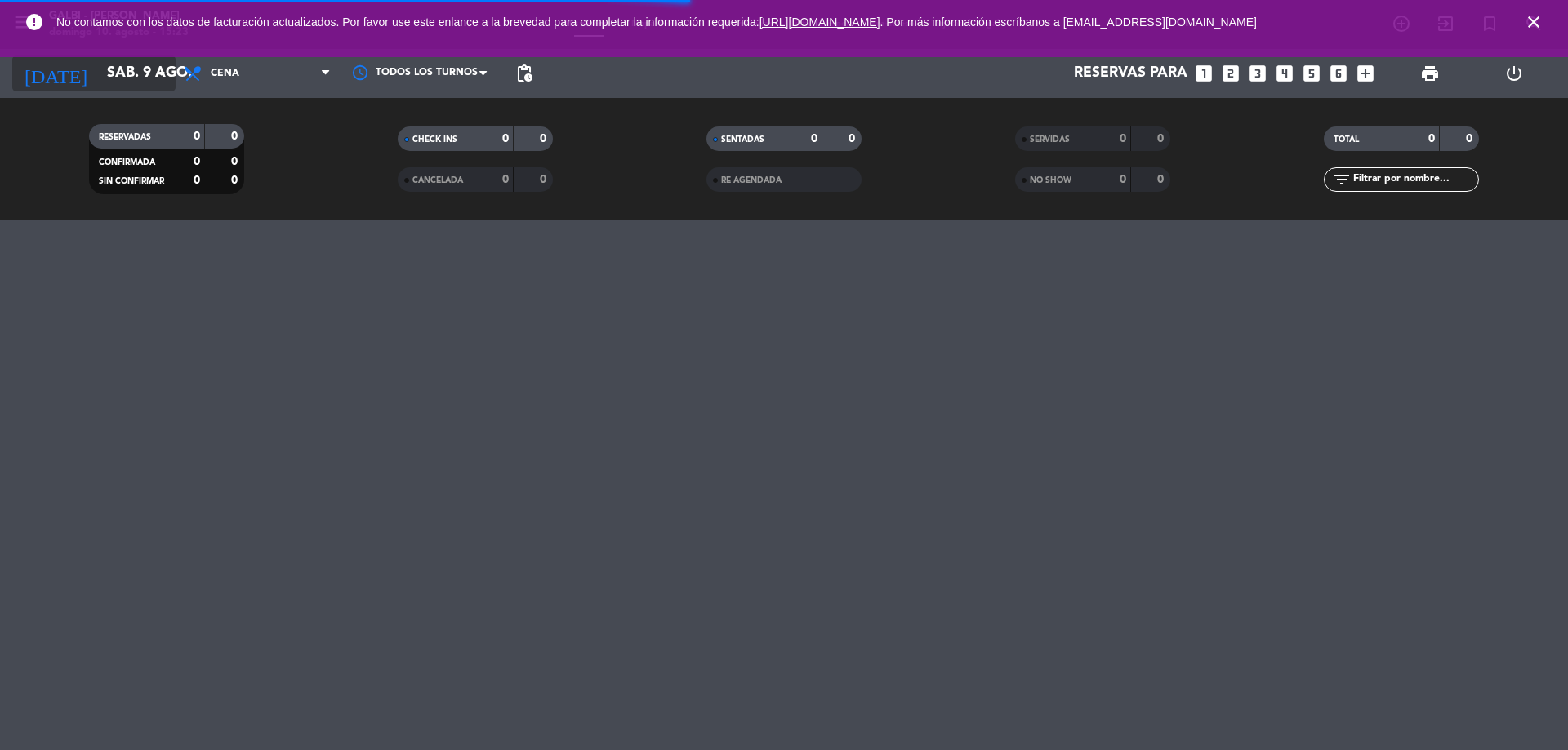
click at [162, 81] on icon "arrow_drop_down" at bounding box center [161, 73] width 19 height 19
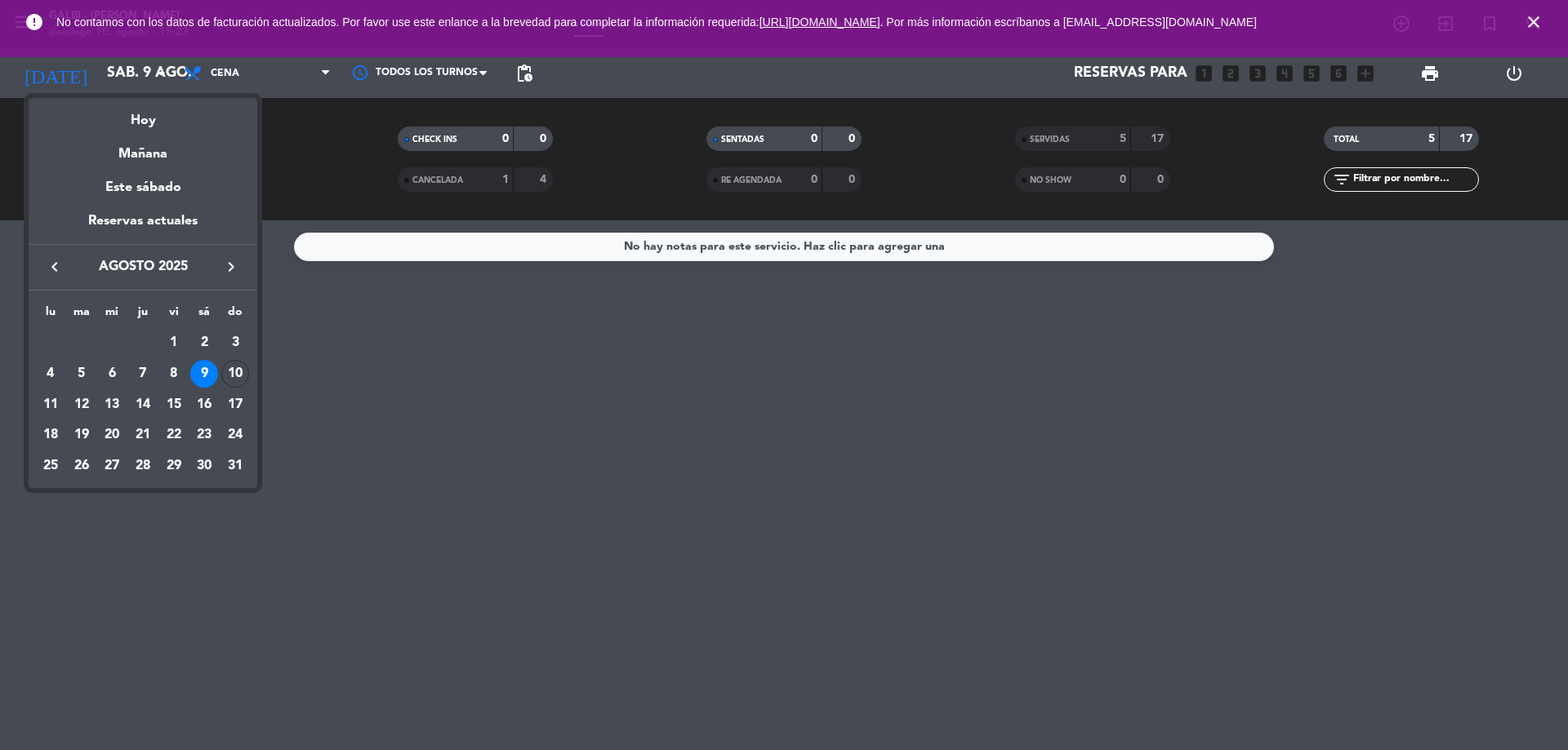
click at [237, 369] on div "10" at bounding box center [235, 373] width 27 height 27
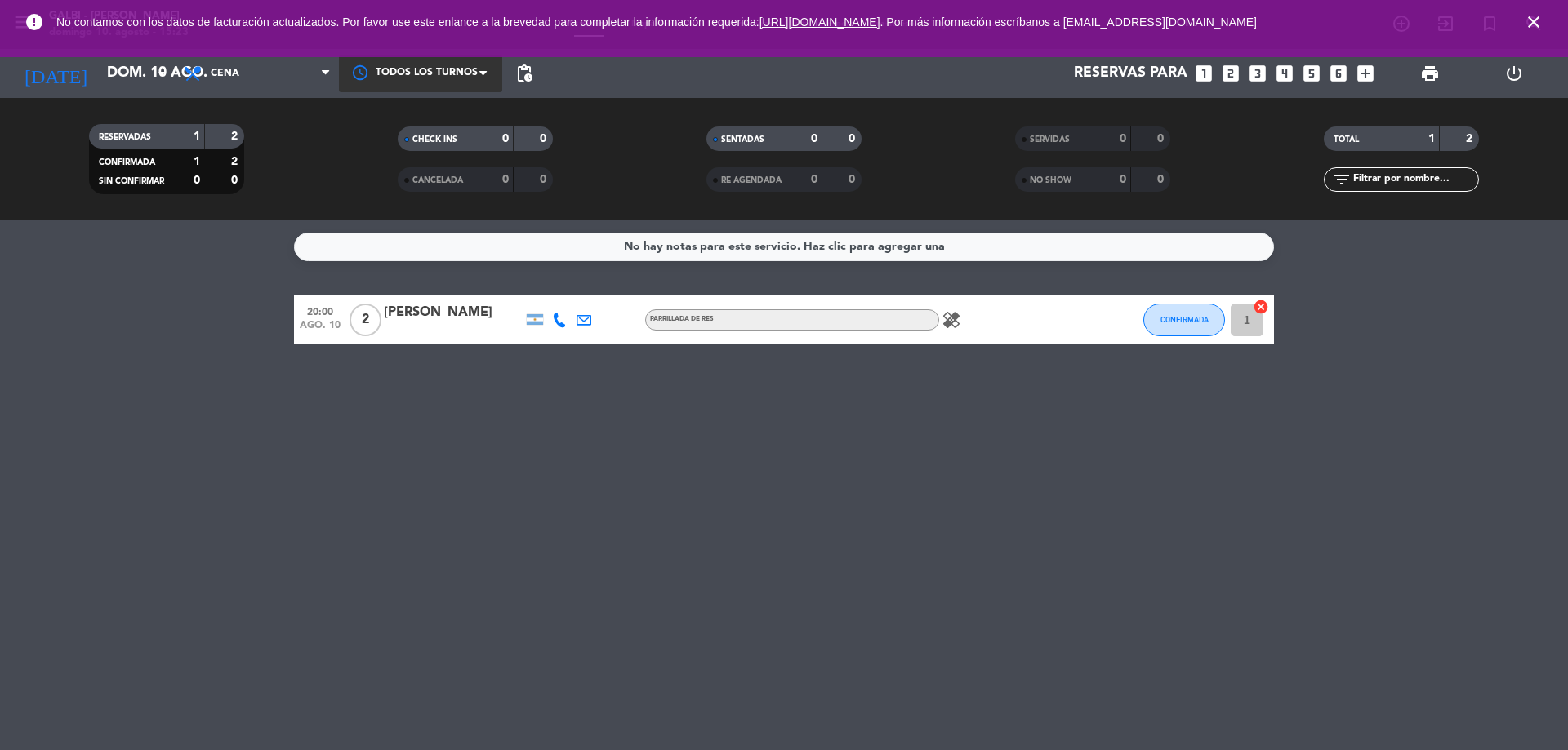
click at [435, 66] on div at bounding box center [420, 73] width 163 height 37
click at [99, 74] on input "dom. 10 ago." at bounding box center [193, 73] width 190 height 33
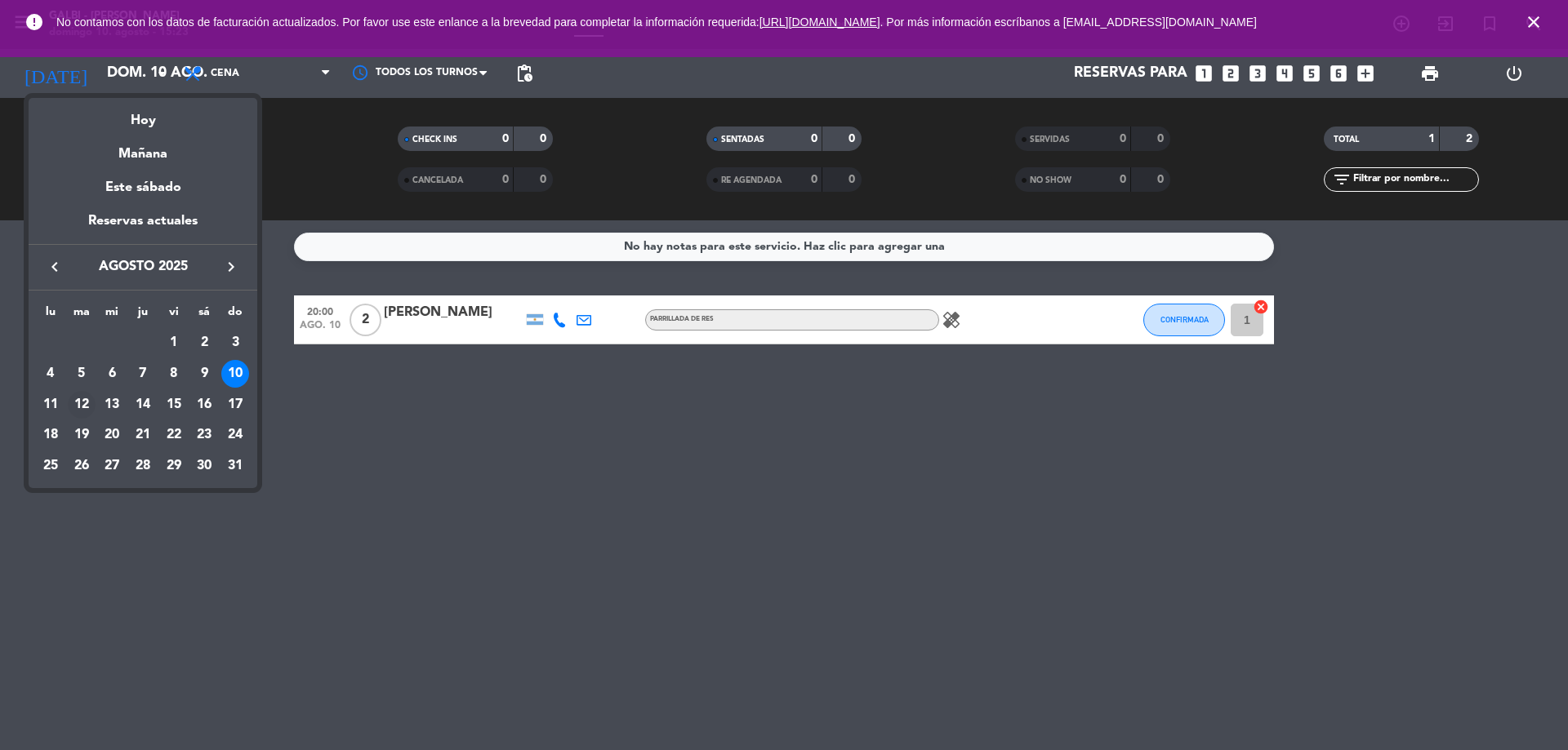
click at [86, 402] on div "12" at bounding box center [81, 405] width 27 height 27
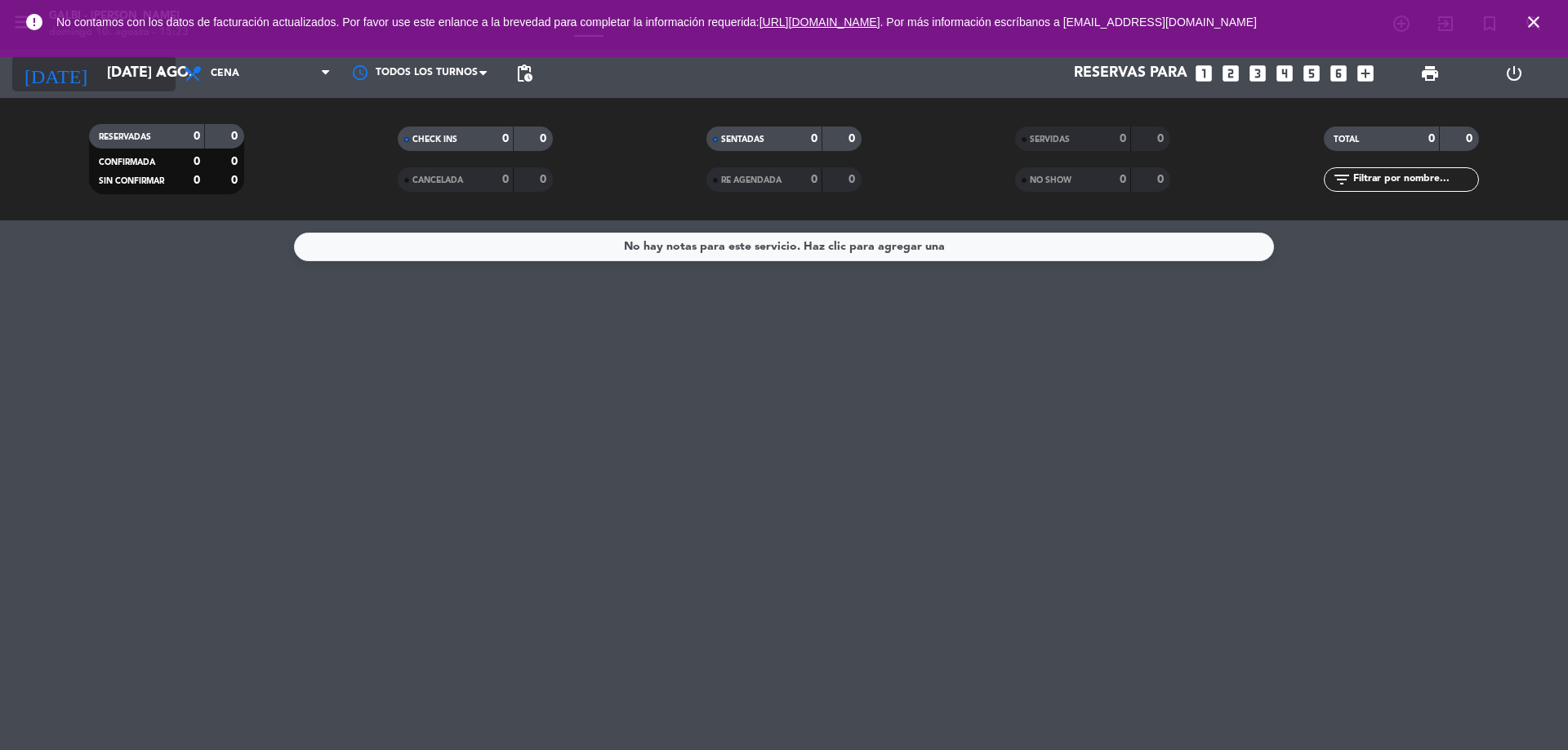
click at [138, 83] on input "[DATE] ago." at bounding box center [193, 73] width 190 height 33
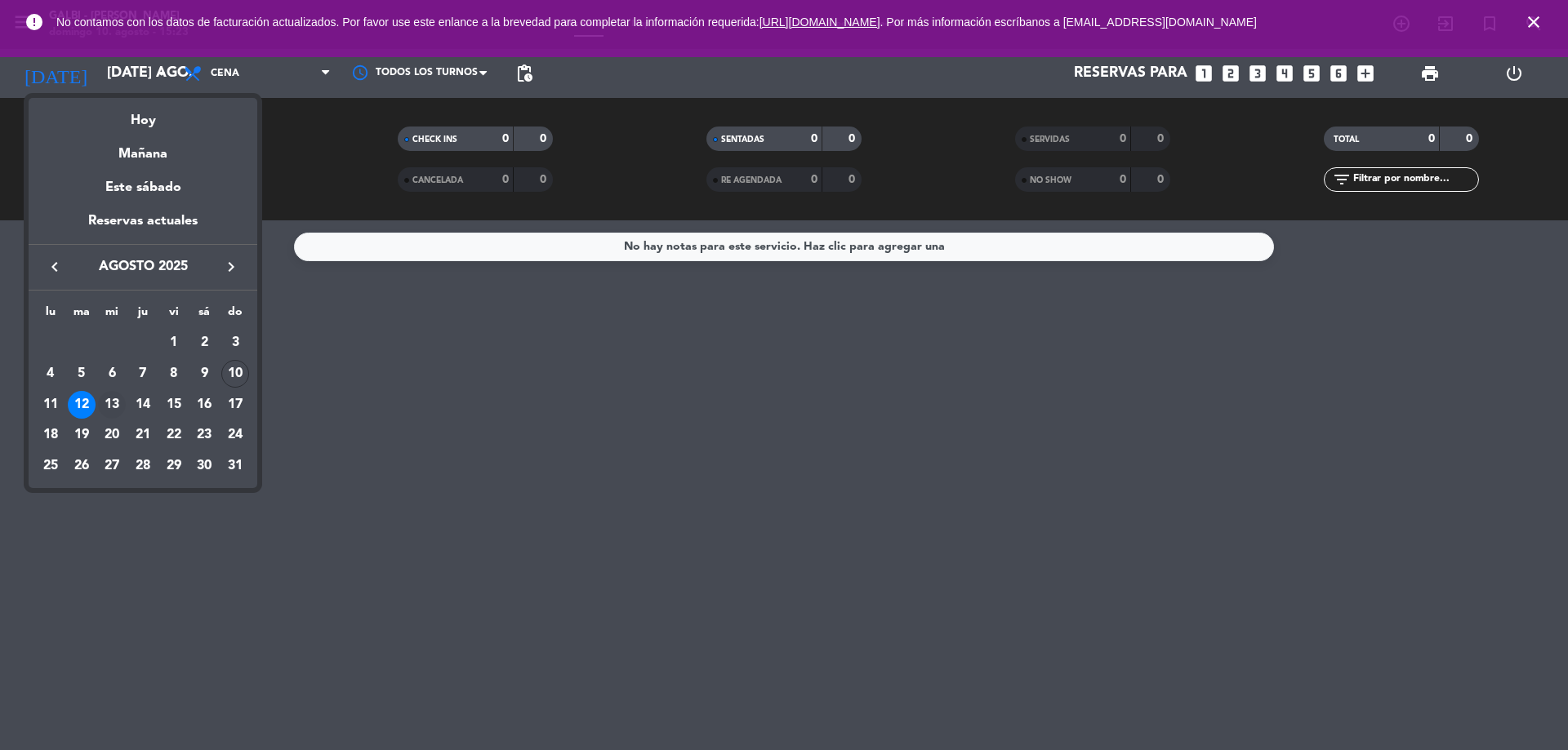
click at [110, 402] on div "13" at bounding box center [111, 405] width 27 height 27
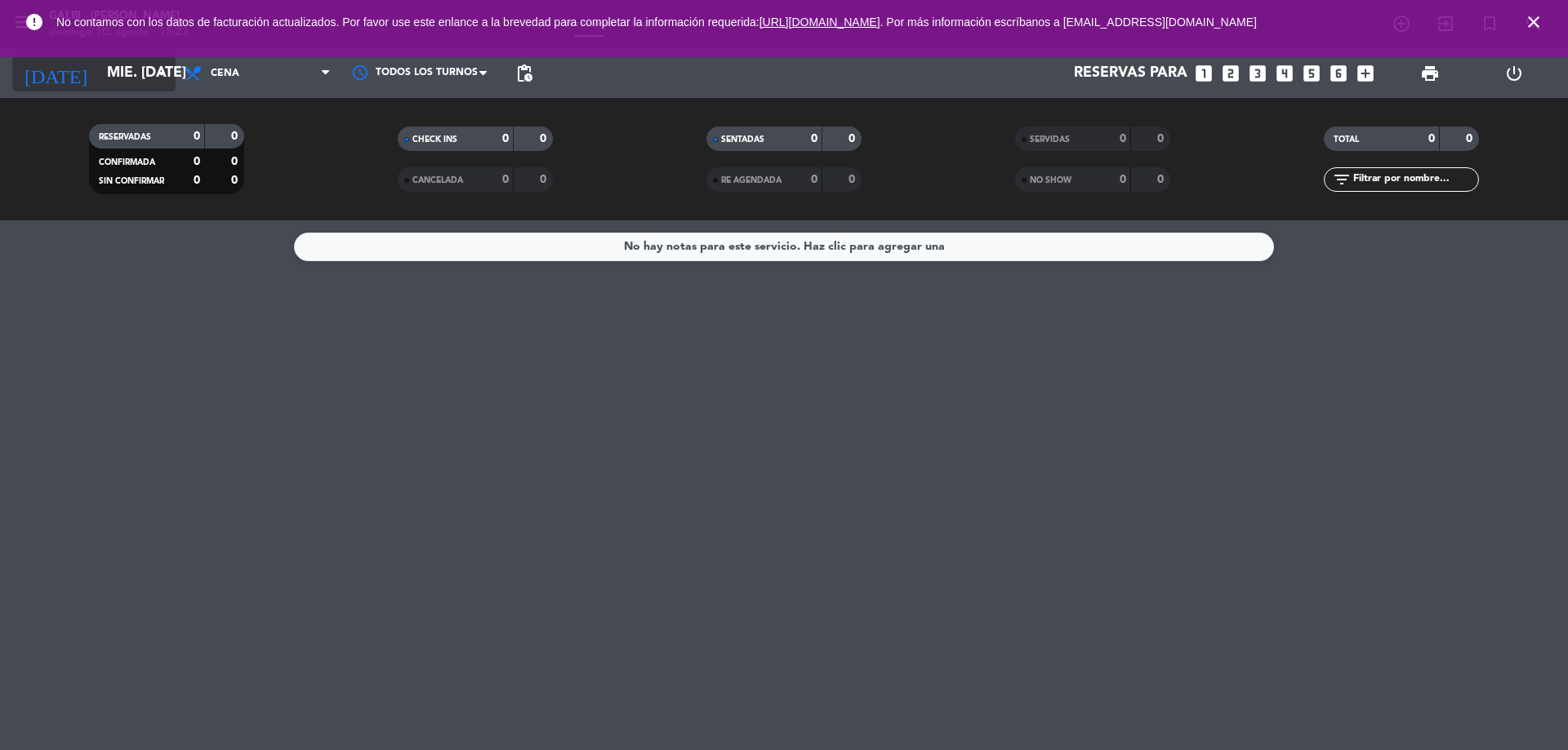
click at [130, 77] on input "mié. [DATE]" at bounding box center [193, 73] width 190 height 33
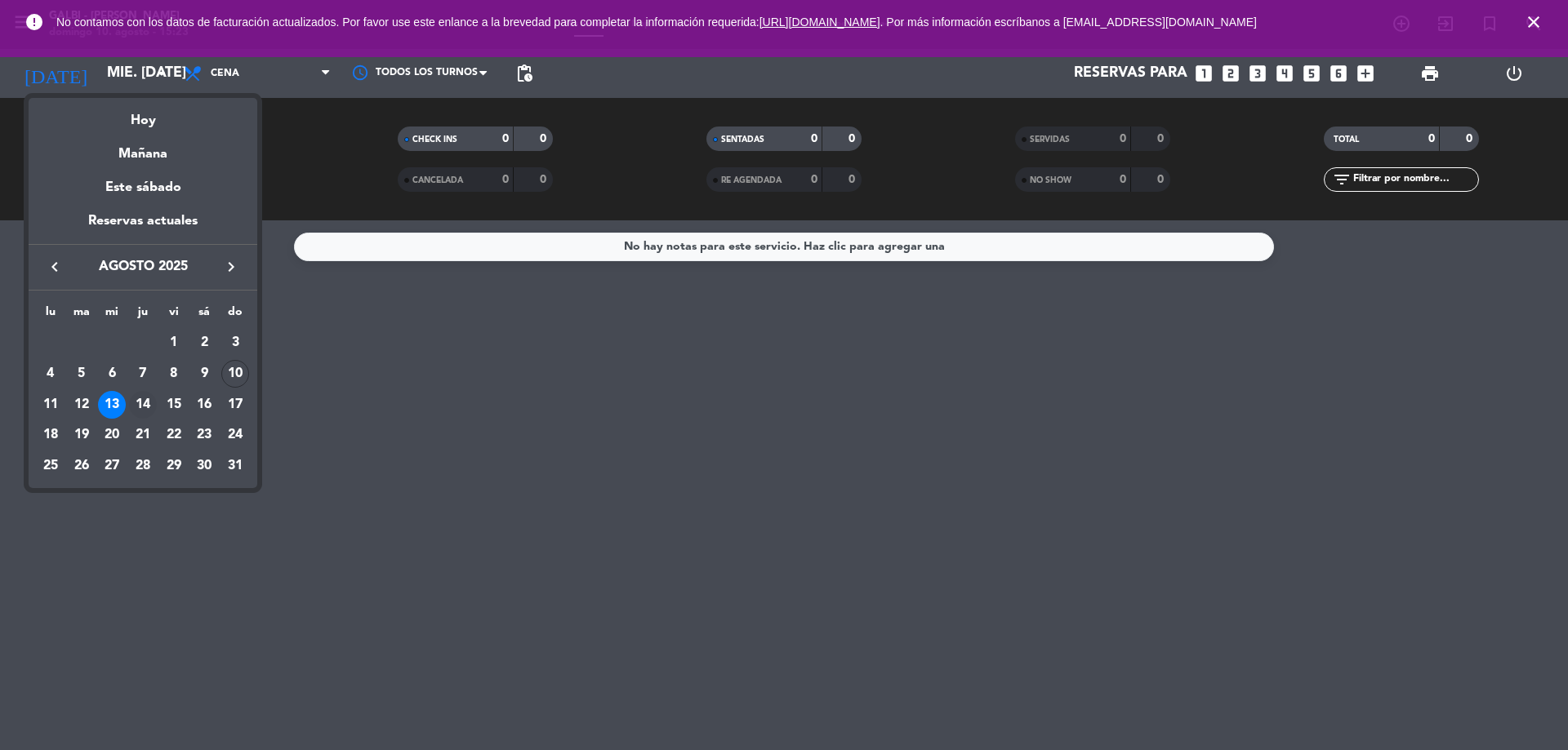
click at [142, 404] on div "14" at bounding box center [142, 405] width 27 height 27
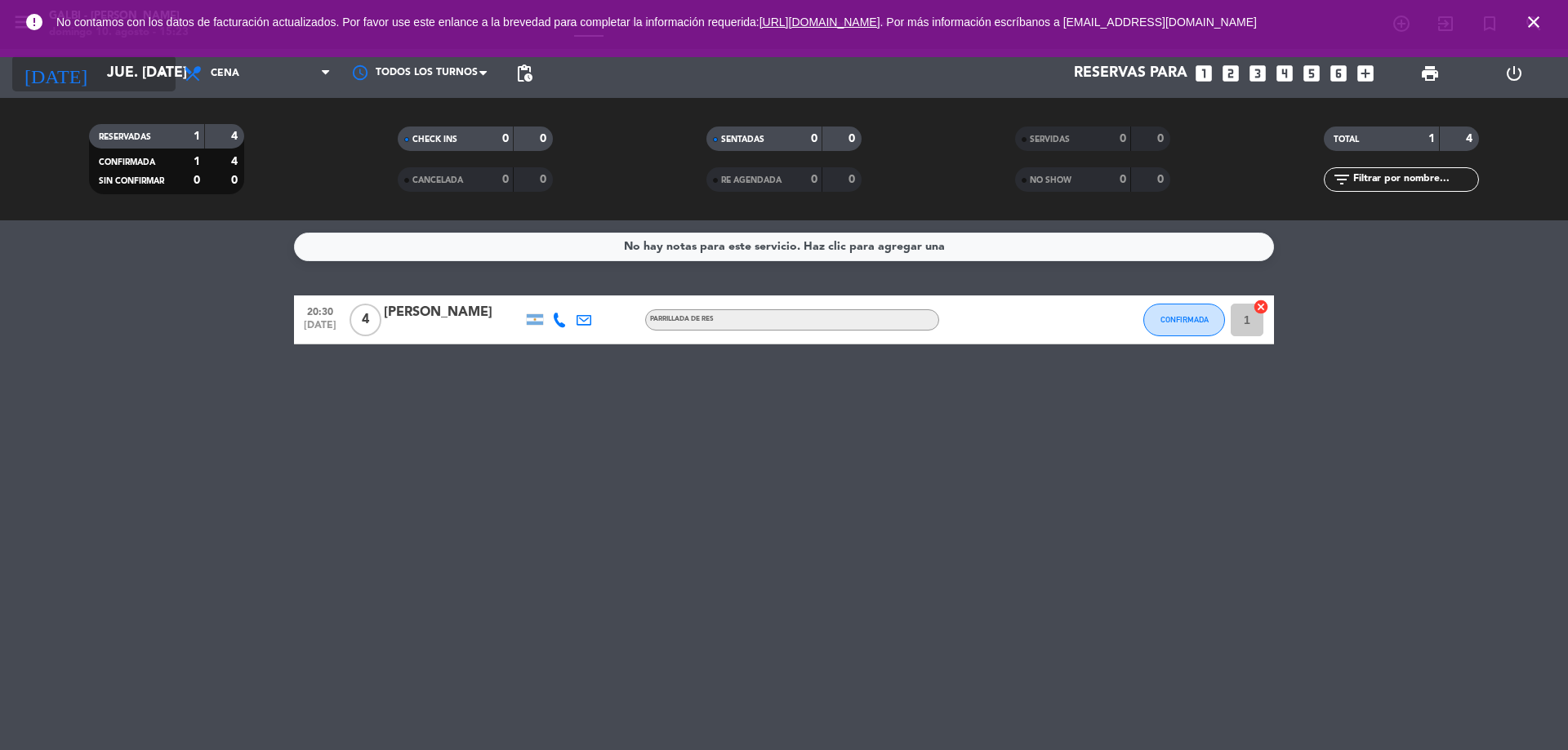
click at [138, 64] on input "jue. [DATE]" at bounding box center [193, 73] width 190 height 33
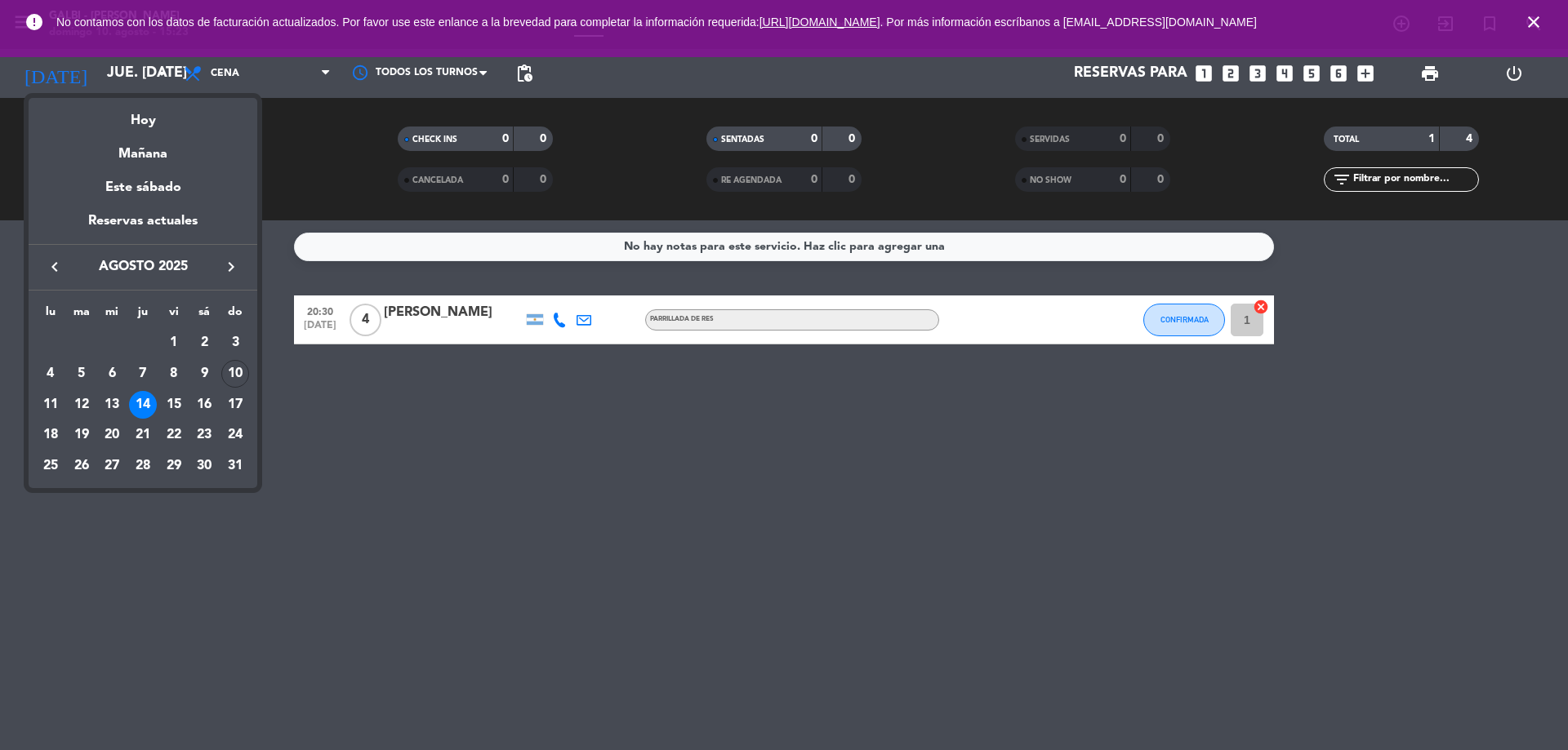
drag, startPoint x: 172, startPoint y: 399, endPoint x: 179, endPoint y: 392, distance: 9.9
click at [174, 397] on div "15" at bounding box center [173, 405] width 27 height 27
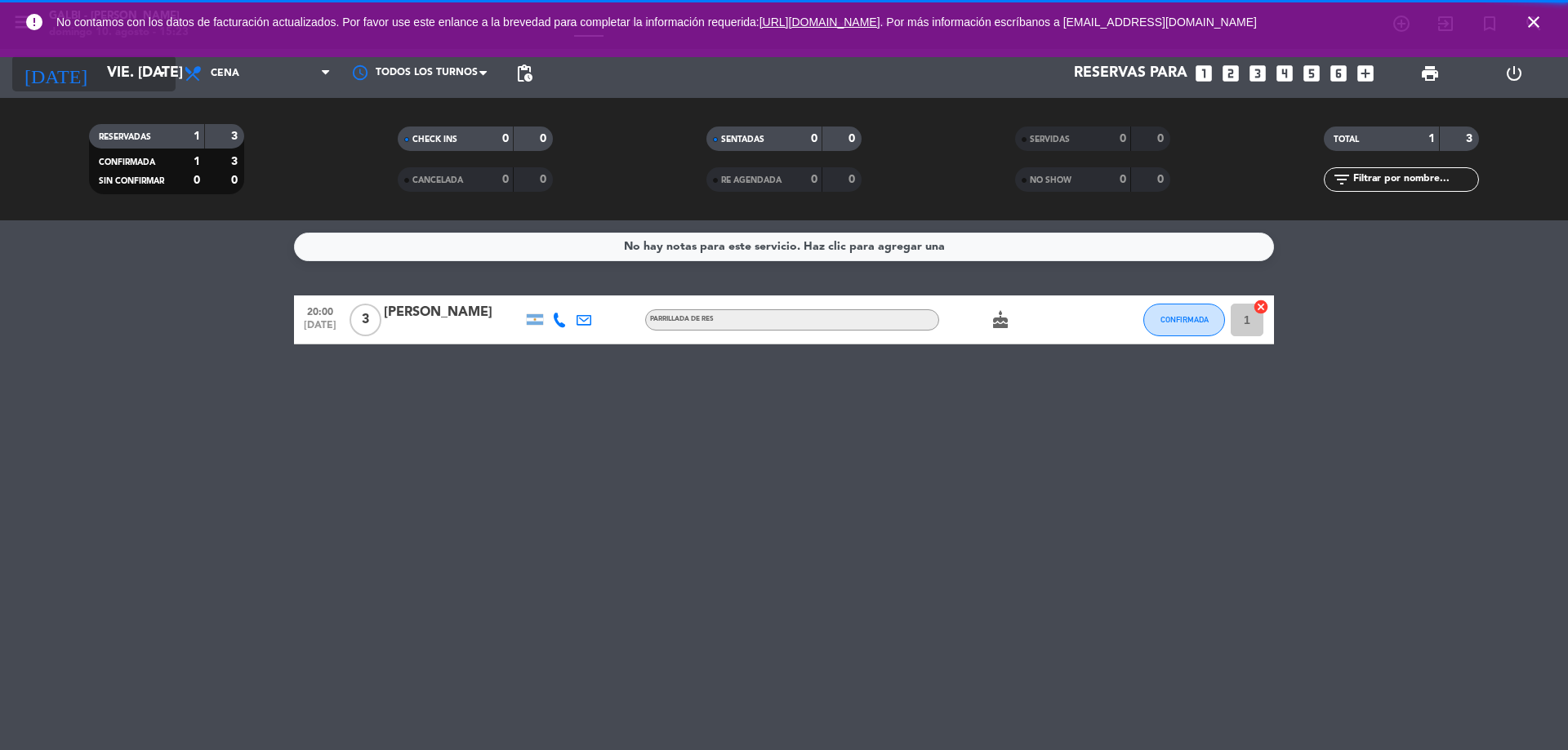
click at [138, 72] on input "vie. [DATE]" at bounding box center [193, 73] width 190 height 33
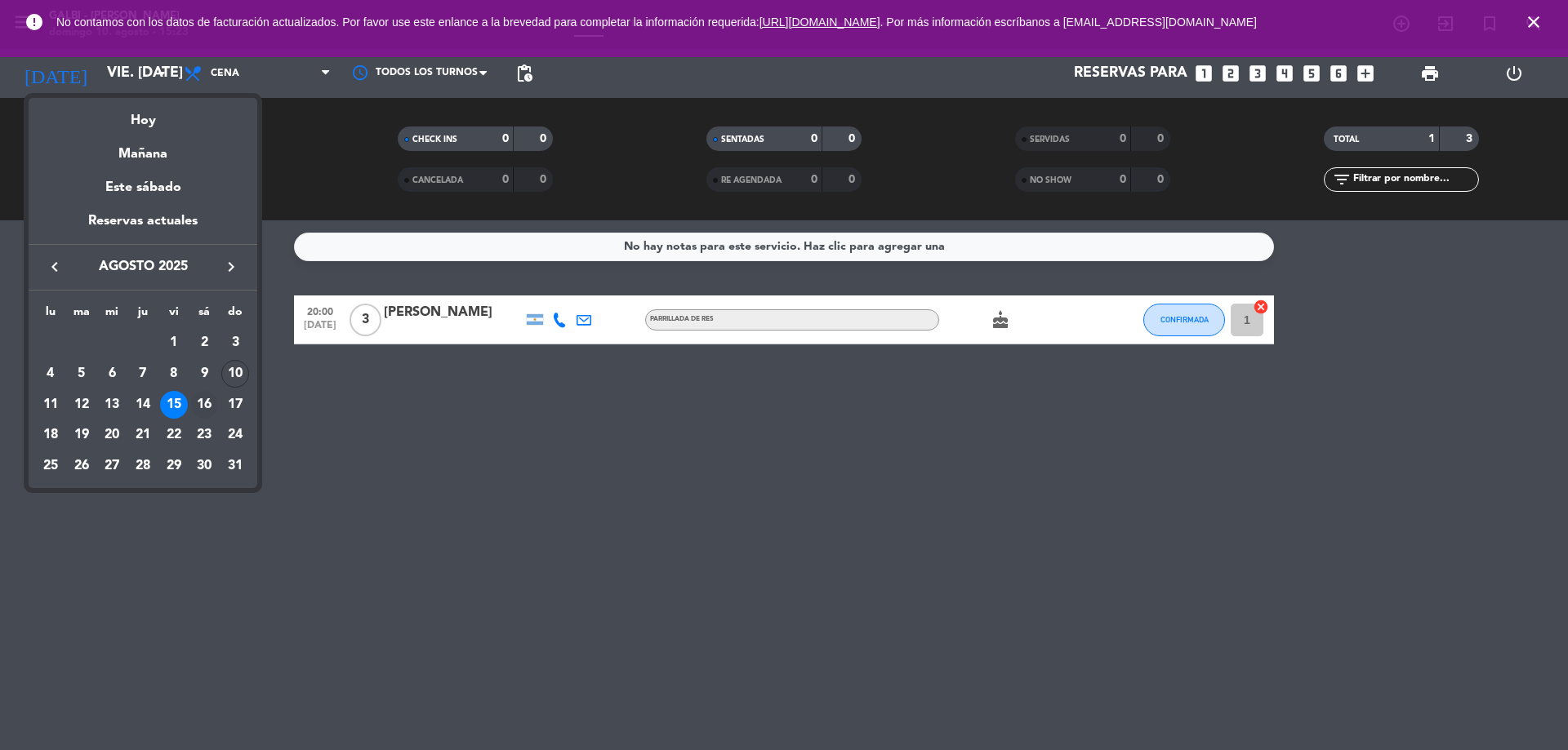
click at [199, 402] on div "16" at bounding box center [204, 405] width 27 height 27
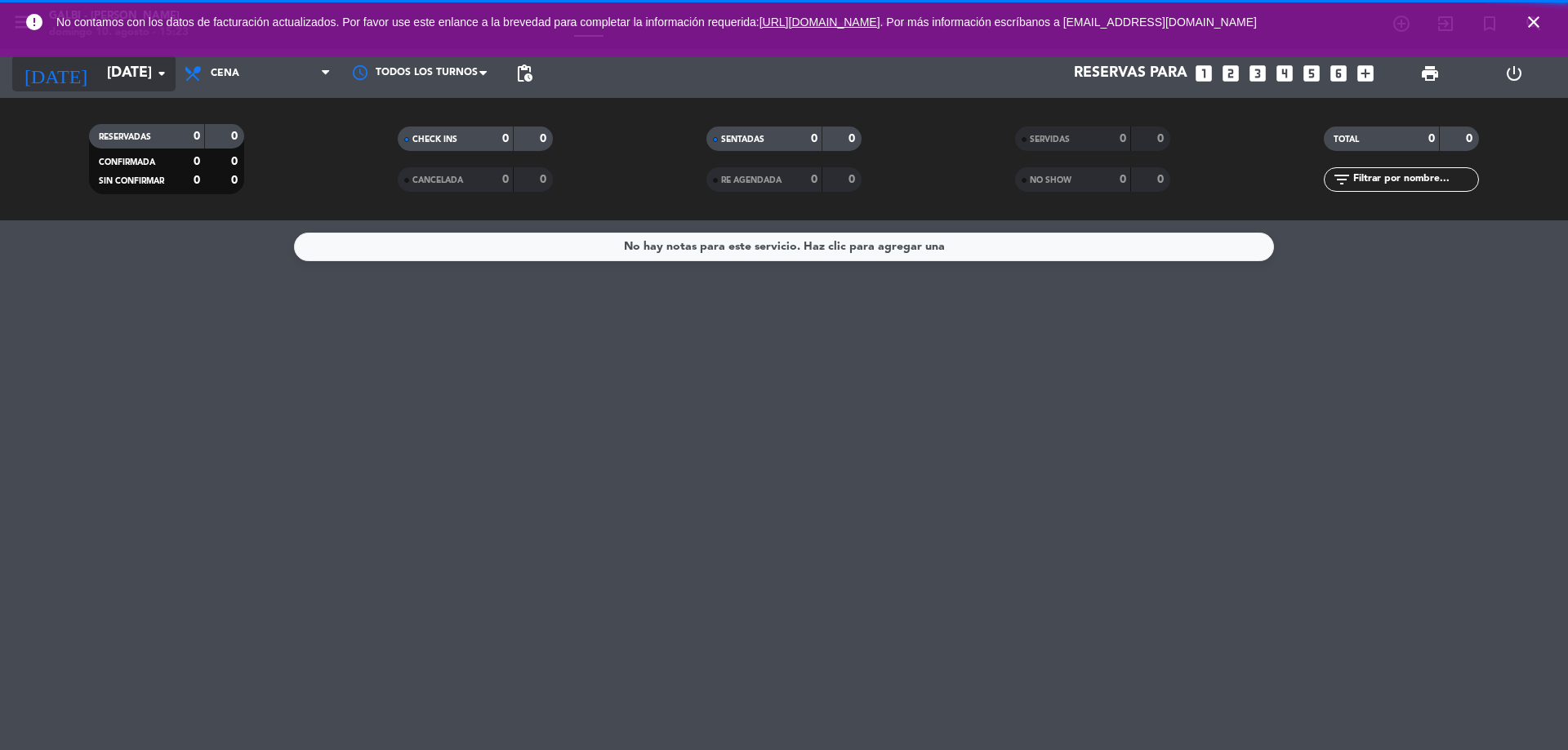
click at [133, 82] on input "[DATE]" at bounding box center [193, 73] width 190 height 33
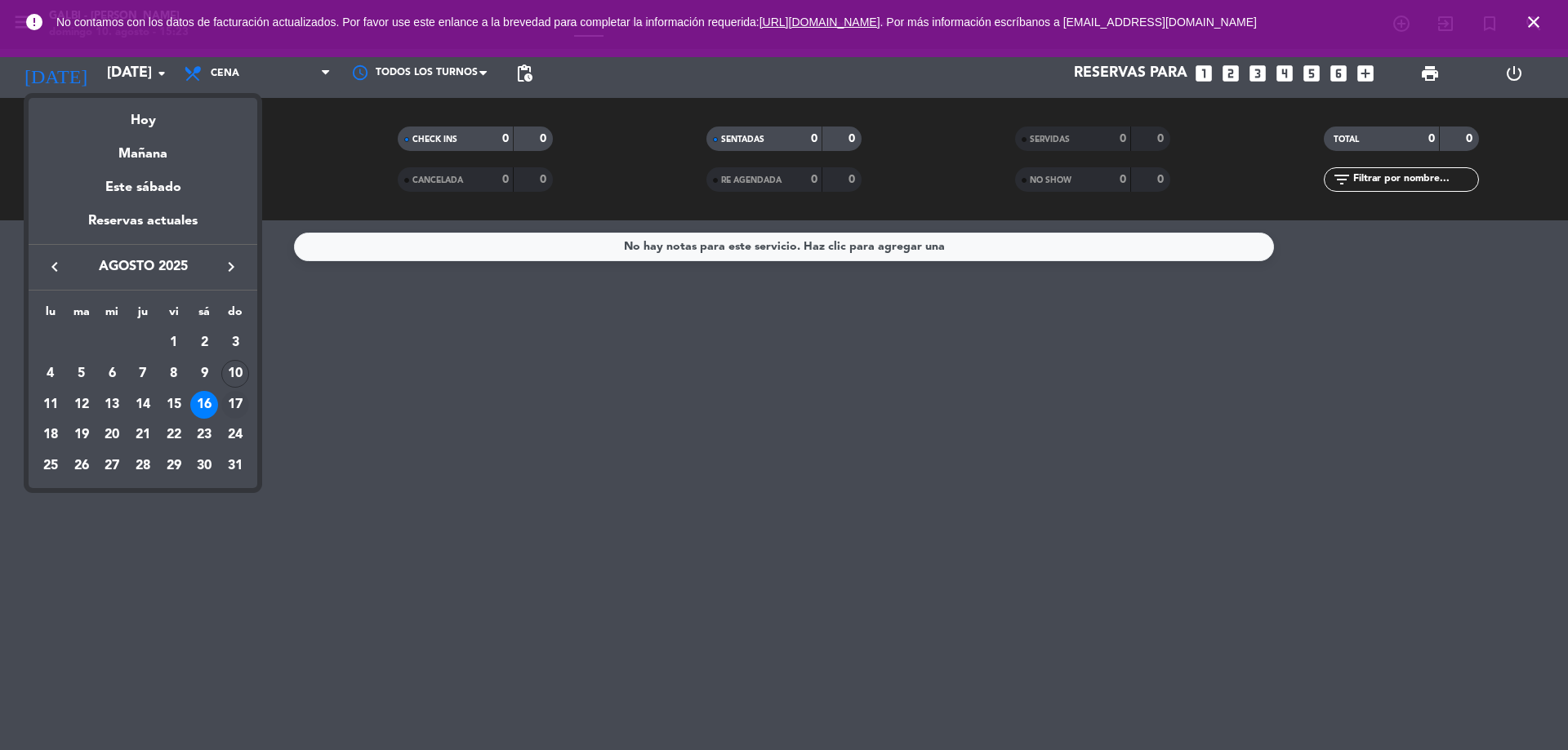
click at [235, 404] on div "17" at bounding box center [235, 405] width 27 height 27
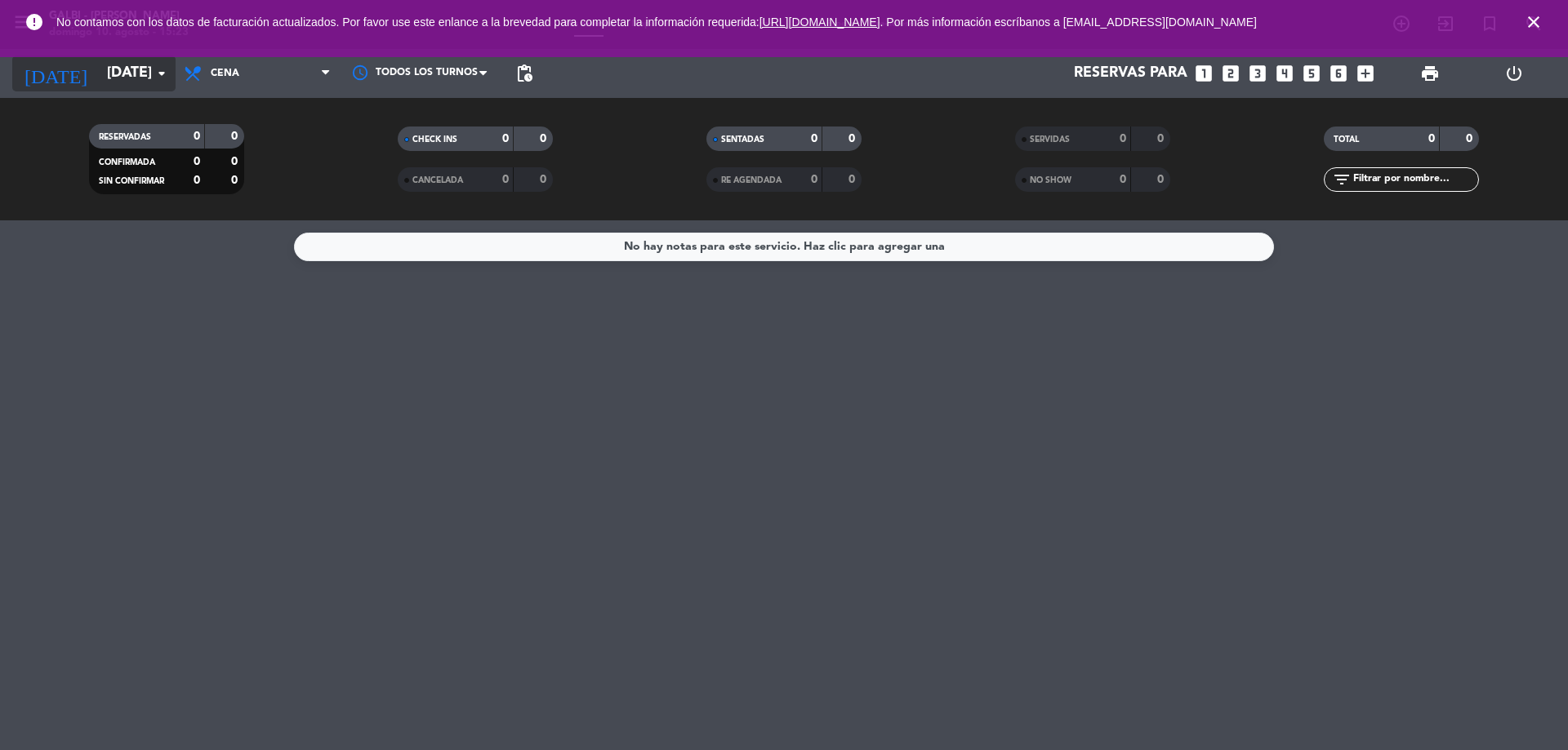
click at [143, 72] on input "[DATE]" at bounding box center [193, 73] width 190 height 33
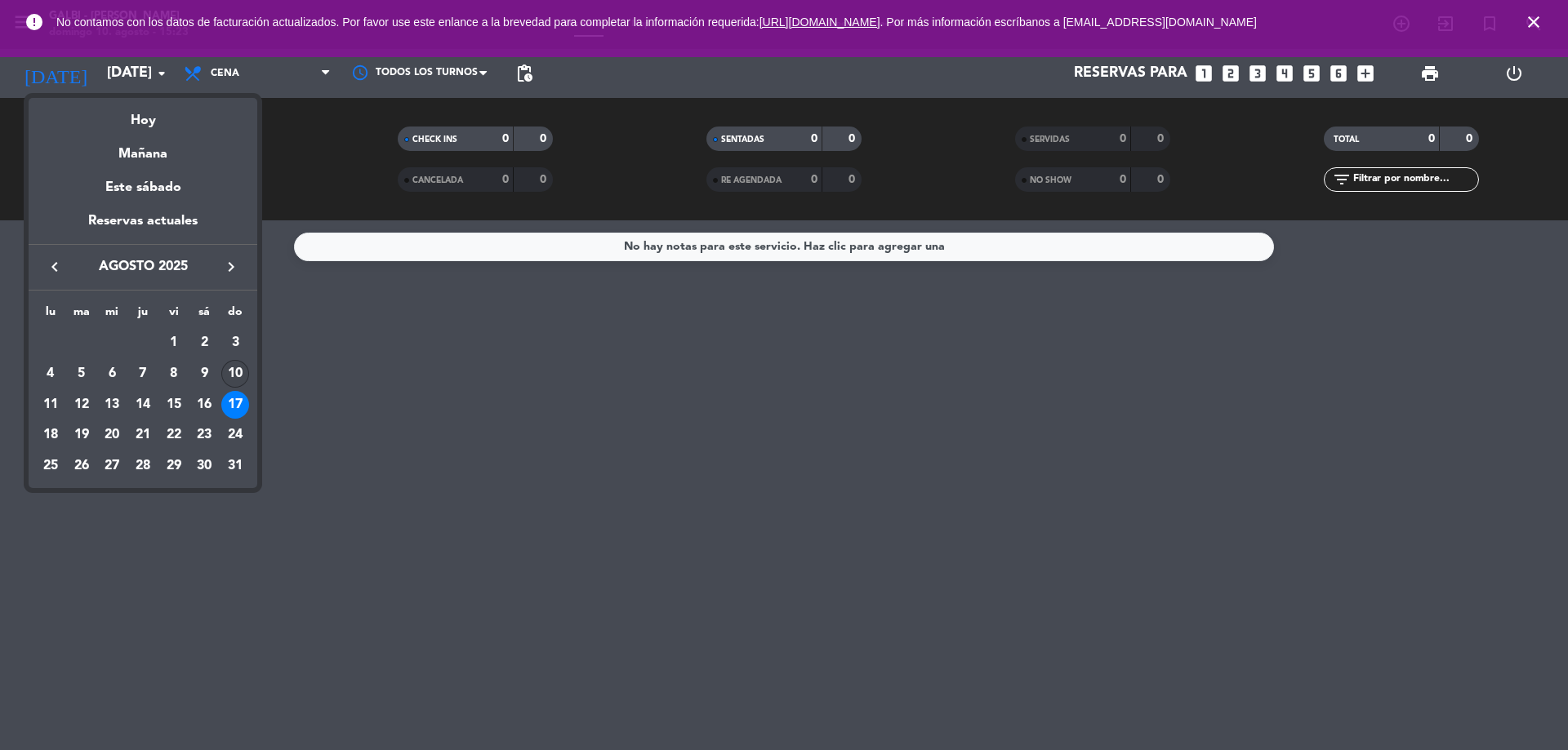
click at [226, 376] on div "10" at bounding box center [235, 373] width 27 height 27
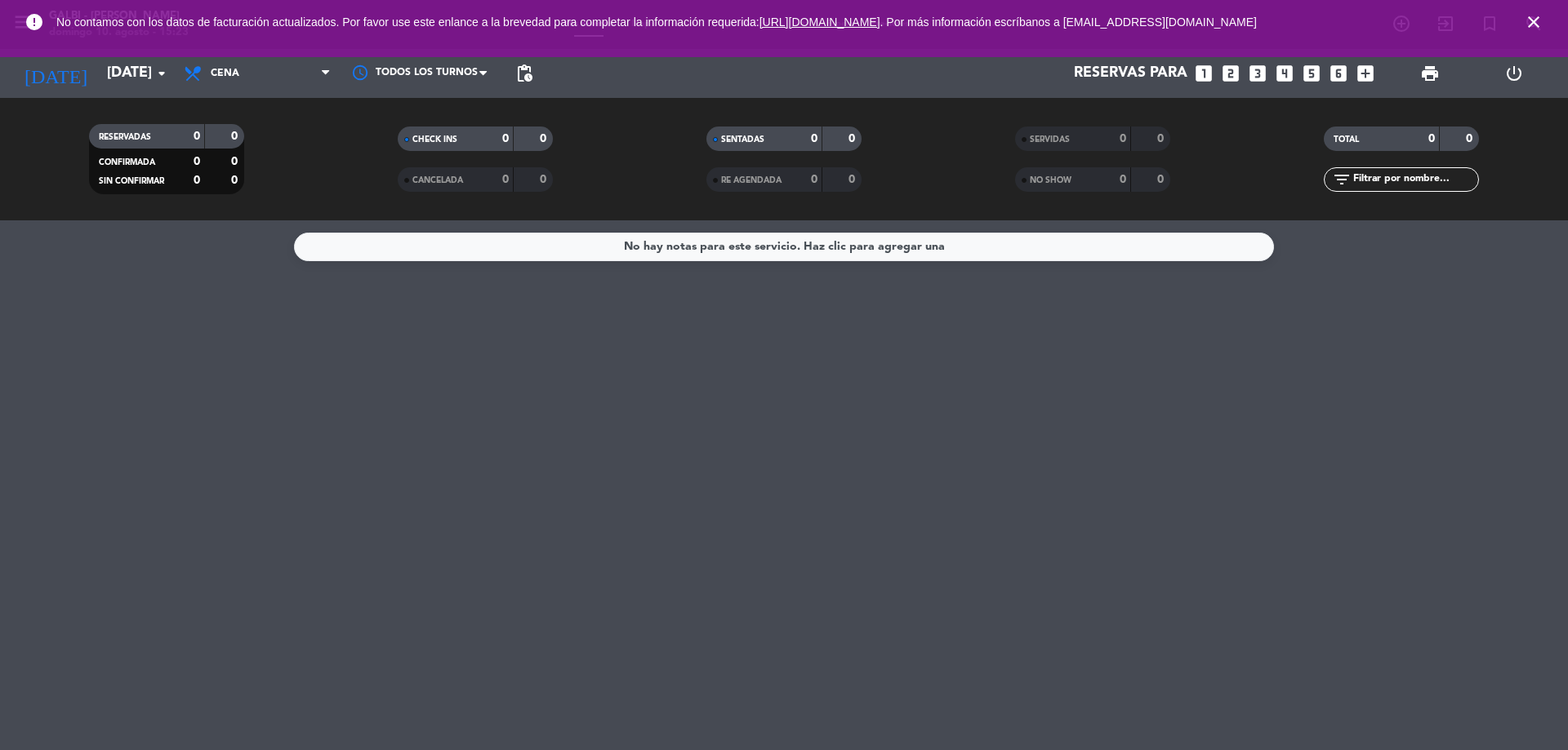
type input "dom. 10 ago."
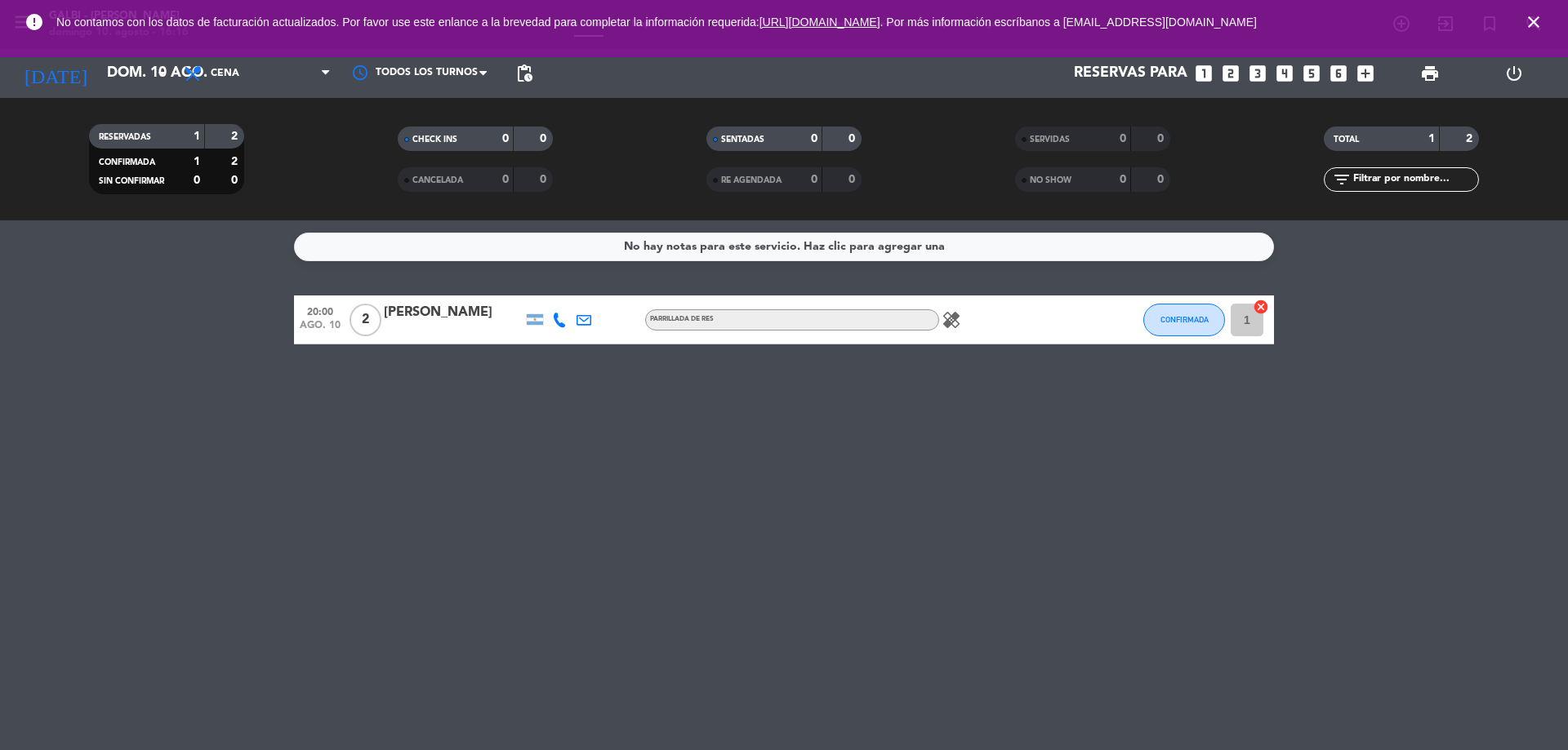
click at [1538, 24] on icon "close" at bounding box center [1534, 22] width 19 height 19
